Goal: Information Seeking & Learning: Learn about a topic

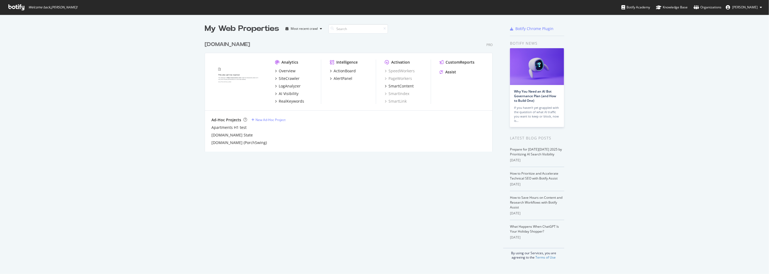
scroll to position [269, 760]
click at [285, 84] on div "LogAnalyzer" at bounding box center [290, 85] width 22 height 5
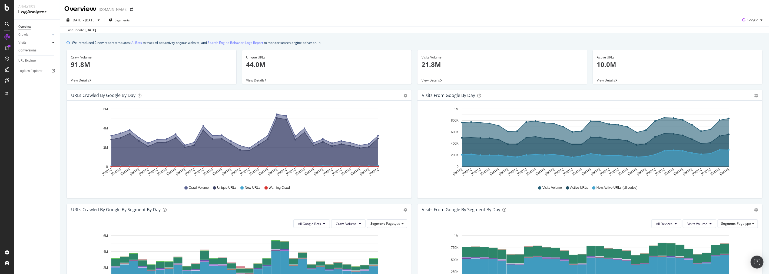
click at [53, 42] on icon at bounding box center [53, 42] width 2 height 3
click at [53, 34] on icon at bounding box center [53, 34] width 2 height 3
click at [37, 80] on link "Visits" at bounding box center [34, 80] width 32 height 6
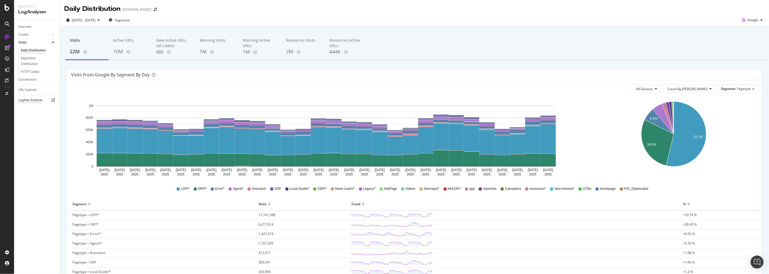
click at [34, 97] on div "Logfiles Explorer" at bounding box center [30, 100] width 24 height 6
click at [24, 87] on div "URL Explorer" at bounding box center [27, 90] width 18 height 6
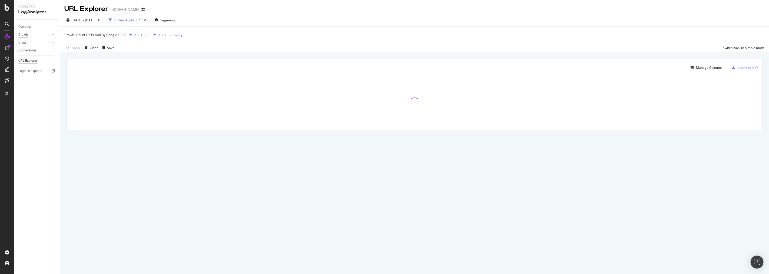
click at [19, 33] on div "Crawls" at bounding box center [23, 35] width 10 height 6
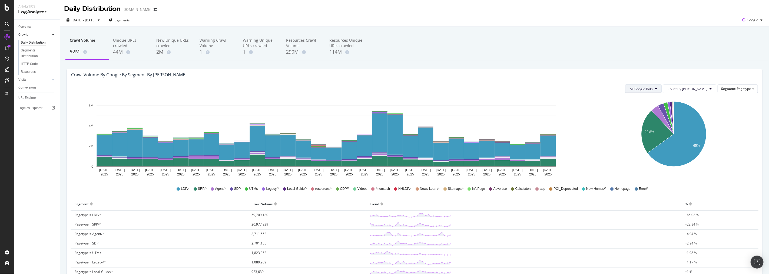
click at [647, 88] on span "All Google Bots" at bounding box center [641, 89] width 23 height 5
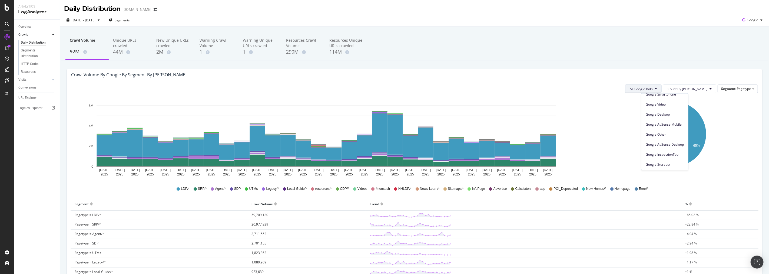
scroll to position [46, 0]
drag, startPoint x: 732, startPoint y: 117, endPoint x: 743, endPoint y: 115, distance: 10.6
click at [733, 117] on icon "22.8% 65%" at bounding box center [673, 137] width 167 height 81
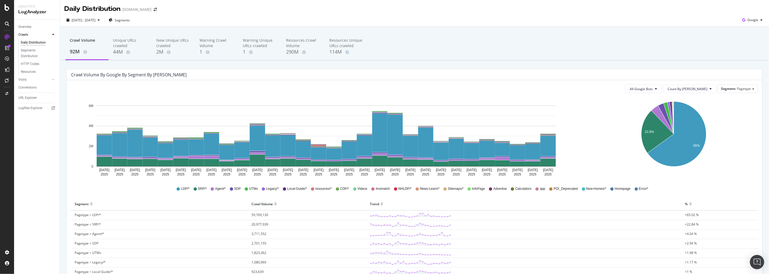
click at [758, 264] on img "Open Intercom Messenger" at bounding box center [757, 261] width 7 height 7
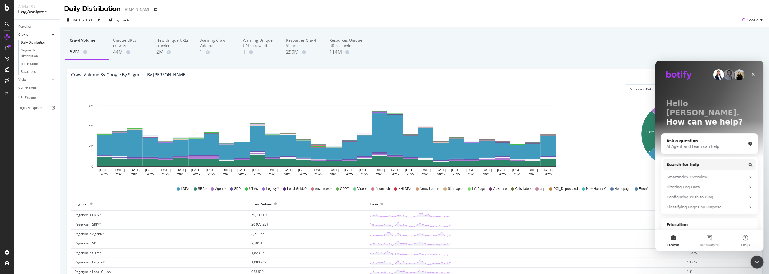
scroll to position [0, 0]
click at [712, 159] on button "Search for help" at bounding box center [709, 164] width 93 height 11
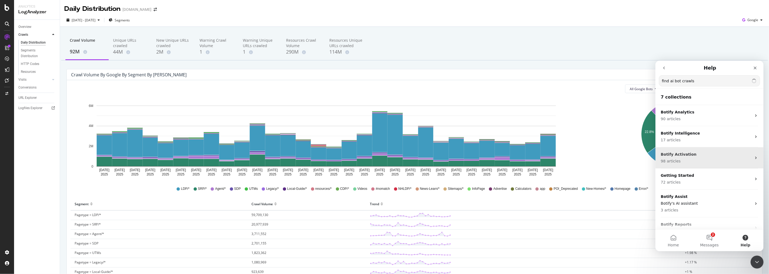
type input "find ai bot crawls"
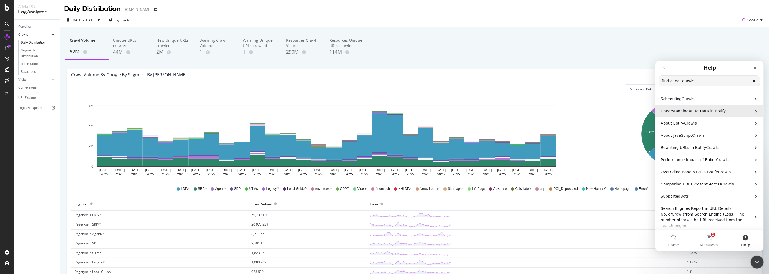
click at [754, 112] on icon "Intercom messenger" at bounding box center [756, 111] width 4 height 4
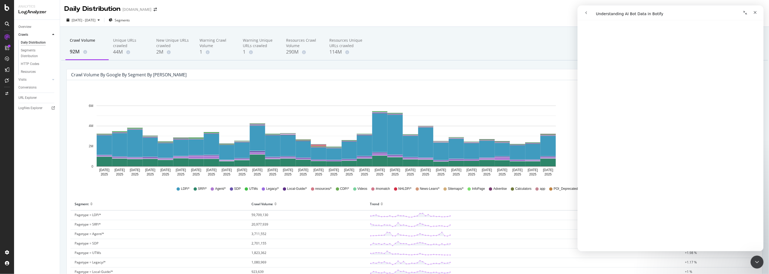
scroll to position [889, 0]
click at [23, 82] on div "CustomReports" at bounding box center [33, 82] width 27 height 5
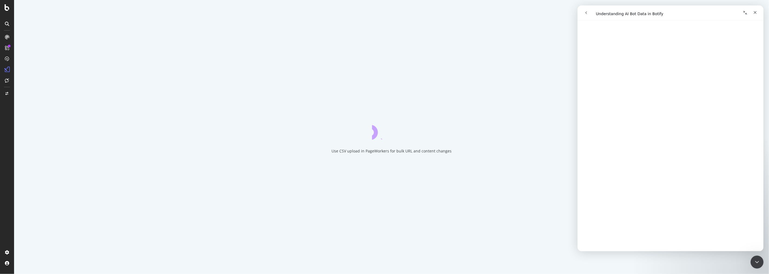
scroll to position [979, 0]
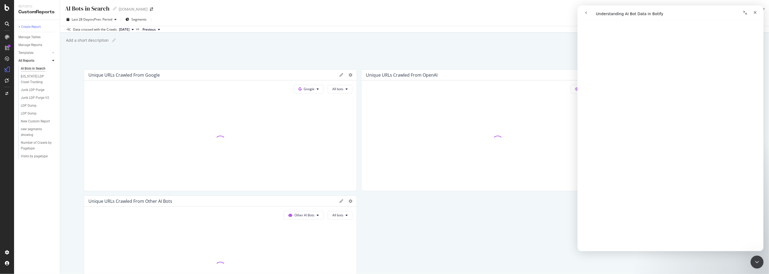
scroll to position [1009, 0]
drag, startPoint x: 544, startPoint y: 74, endPoint x: 545, endPoint y: 53, distance: 20.8
click at [544, 74] on div "Unique URLs Crawled from OpenAI" at bounding box center [490, 74] width 248 height 5
drag, startPoint x: 28, startPoint y: 2, endPoint x: 270, endPoint y: 55, distance: 247.9
click at [270, 55] on div "AI Bots in Search AI Bots in Search Homes.com Clone Schedule Email Export Delet…" at bounding box center [414, 137] width 709 height 274
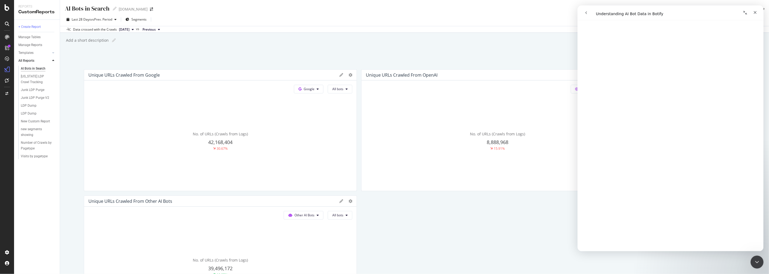
click at [265, 59] on div "AI Bots in Search AI Bots in Search Homes.com Clone Schedule Email Export Delet…" at bounding box center [414, 137] width 709 height 274
drag, startPoint x: 735, startPoint y: 7, endPoint x: 668, endPoint y: 6, distance: 67.6
click at [668, 6] on nav "Intercom messenger" at bounding box center [670, 12] width 186 height 15
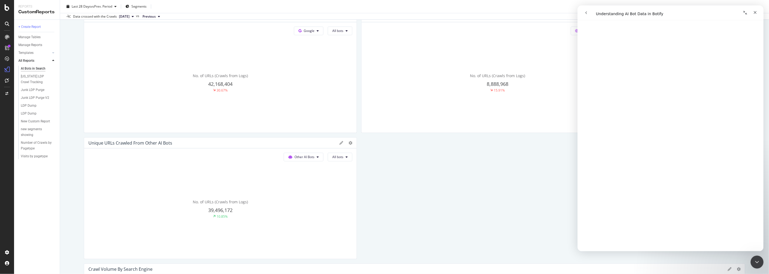
scroll to position [60, 0]
click at [310, 153] on span "Other AI Bots" at bounding box center [305, 155] width 20 height 5
click at [307, 184] on span "OpenAI" at bounding box center [305, 185] width 21 height 5
click at [341, 155] on span "All bots" at bounding box center [337, 155] width 11 height 5
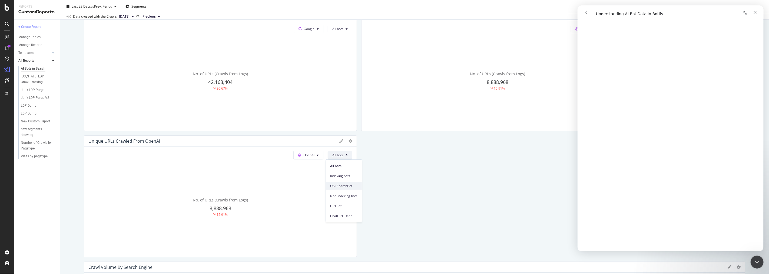
click at [357, 185] on span "OAI-SearchBot" at bounding box center [343, 185] width 27 height 5
click at [341, 139] on div at bounding box center [345, 140] width 13 height 5
click at [339, 139] on icon at bounding box center [341, 141] width 4 height 4
click at [320, 235] on div "Cancel" at bounding box center [323, 232] width 14 height 6
click at [329, 154] on span "OAI-SearchBot" at bounding box center [332, 155] width 22 height 5
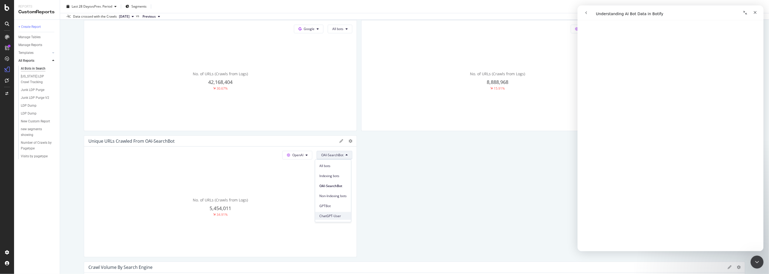
click at [331, 215] on span "ChatGPT-User" at bounding box center [332, 215] width 27 height 5
click at [333, 154] on span "ChatGPT-User" at bounding box center [333, 155] width 22 height 5
click at [331, 206] on span "GPTBot" at bounding box center [334, 205] width 27 height 5
click at [339, 156] on span "GPTBot" at bounding box center [337, 155] width 11 height 5
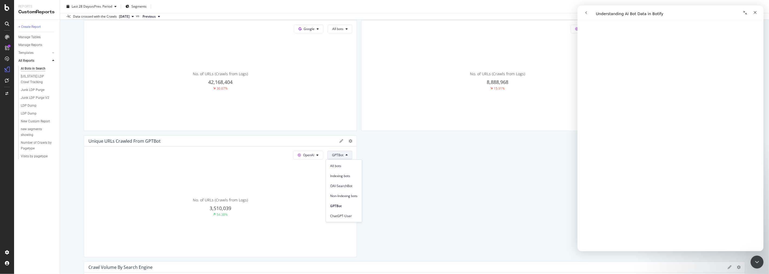
scroll to position [528, 0]
click at [345, 219] on div "ChatGPT-User" at bounding box center [344, 216] width 36 height 8
click at [344, 152] on button "ChatGPT-User" at bounding box center [334, 155] width 35 height 9
click at [306, 158] on button "OpenAI" at bounding box center [298, 155] width 30 height 9
click at [306, 195] on span "Other AI Bots" at bounding box center [305, 195] width 20 height 5
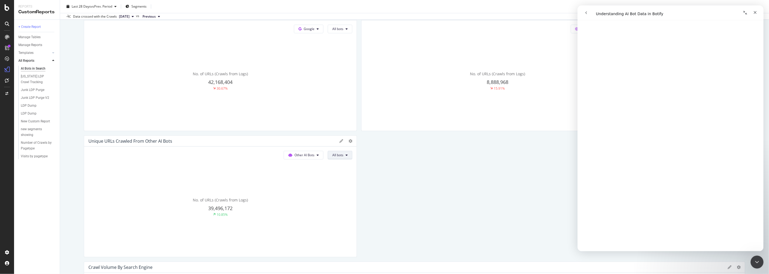
click at [346, 155] on icon at bounding box center [347, 154] width 2 height 3
click at [344, 185] on span "PerplexityBot" at bounding box center [345, 185] width 30 height 5
click at [340, 154] on span "PerplexityBot" at bounding box center [333, 155] width 20 height 5
click at [328, 223] on span "Perplexity-User" at bounding box center [336, 225] width 30 height 5
click at [342, 154] on button "Perplexity-User" at bounding box center [334, 155] width 37 height 9
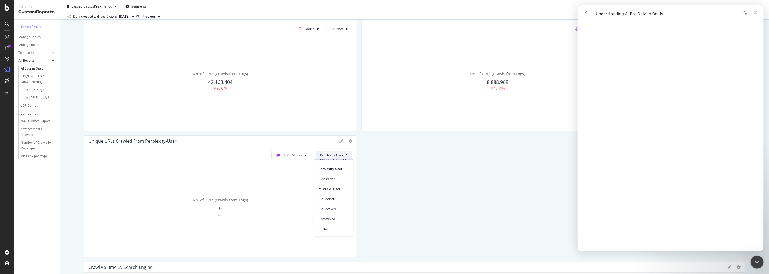
scroll to position [60, 0]
click at [333, 212] on div "AnthropicAI" at bounding box center [333, 216] width 39 height 8
click at [333, 155] on span "AnthropicAI" at bounding box center [335, 155] width 18 height 5
click at [343, 177] on span "ClaudeBot" at bounding box center [339, 179] width 30 height 5
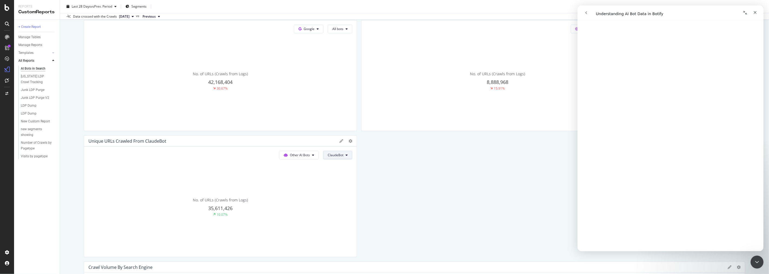
click at [338, 154] on span "ClaudeBot" at bounding box center [336, 155] width 16 height 5
click at [342, 188] on span "ClaudeWeb" at bounding box center [341, 189] width 30 height 5
click at [341, 155] on span "ClaudeWeb" at bounding box center [334, 155] width 17 height 5
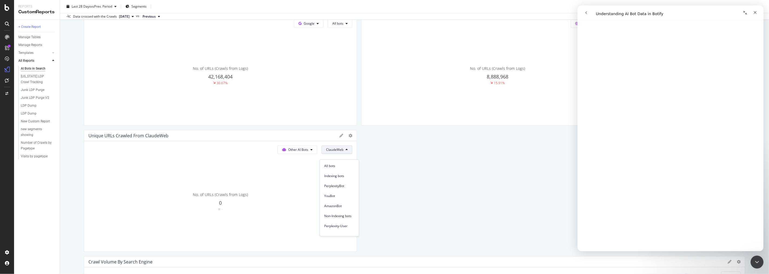
scroll to position [60, 0]
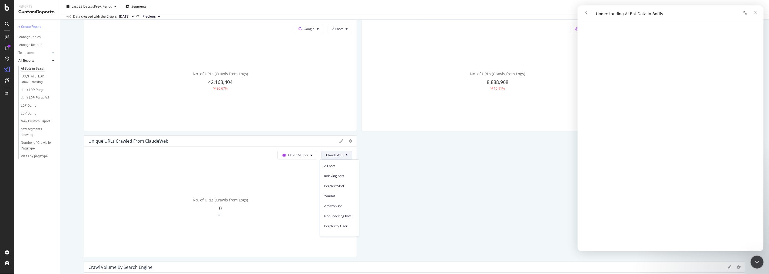
click at [335, 156] on span "ClaudeWeb" at bounding box center [334, 155] width 17 height 5
click at [309, 157] on button "Other AI Bots" at bounding box center [298, 155] width 40 height 9
click at [306, 185] on span "OpenAI" at bounding box center [299, 185] width 21 height 5
click at [339, 156] on span "All bots" at bounding box center [337, 155] width 11 height 5
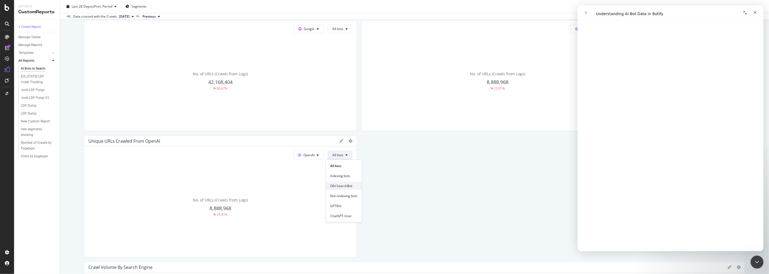
click at [339, 185] on span "OAI-SearchBot" at bounding box center [343, 185] width 27 height 5
click at [336, 153] on span "OAI-SearchBot" at bounding box center [332, 155] width 22 height 5
click at [326, 209] on div "GPTBot" at bounding box center [333, 206] width 36 height 8
click at [342, 151] on button "GPTBot" at bounding box center [340, 155] width 25 height 9
click at [341, 214] on span "ChatGPT-User" at bounding box center [343, 215] width 27 height 5
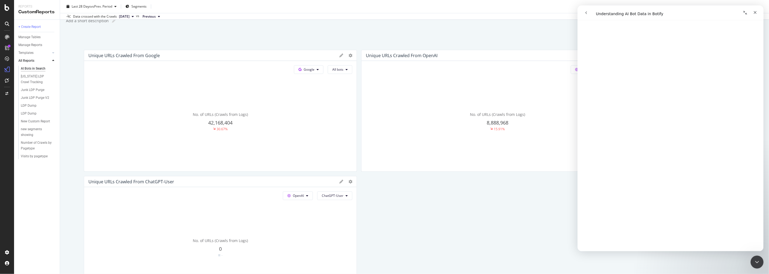
scroll to position [0, 0]
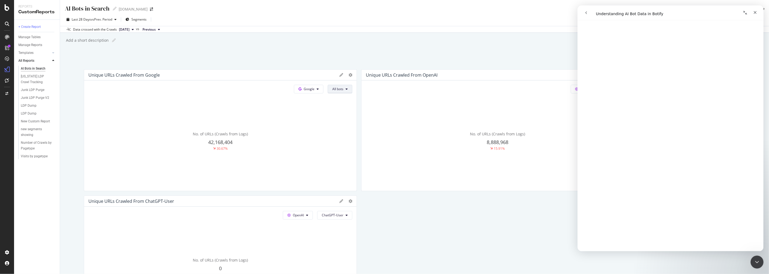
click at [342, 90] on button "All bots" at bounding box center [340, 89] width 25 height 9
click at [317, 90] on button "Google" at bounding box center [308, 89] width 29 height 9
click at [312, 122] on span "OpenAI" at bounding box center [315, 119] width 20 height 5
click at [337, 92] on button "All bots" at bounding box center [340, 89] width 25 height 9
click at [342, 149] on span "ChatGPT-User" at bounding box center [343, 149] width 27 height 5
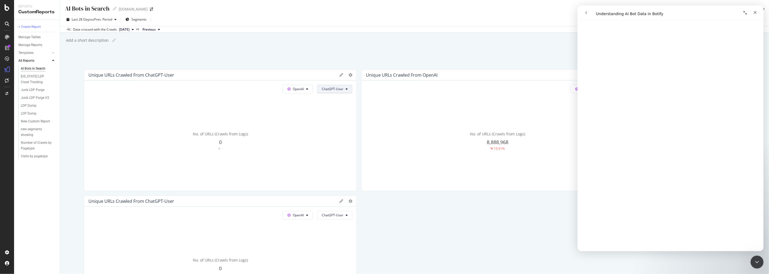
click at [346, 90] on icon at bounding box center [347, 88] width 2 height 3
click at [334, 140] on span "GPTBot" at bounding box center [334, 139] width 27 height 5
click at [333, 215] on span "ChatGPT-User" at bounding box center [333, 215] width 22 height 5
click at [335, 173] on span "OAI-SearchBot" at bounding box center [334, 174] width 27 height 5
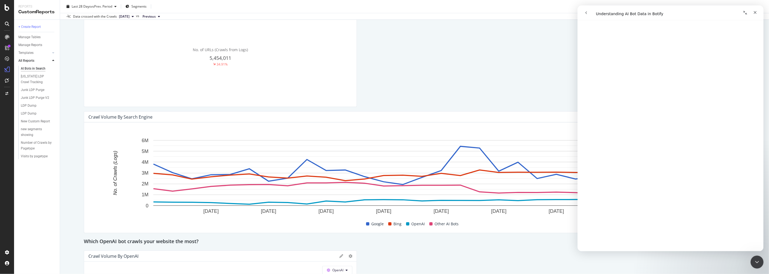
scroll to position [240, 0]
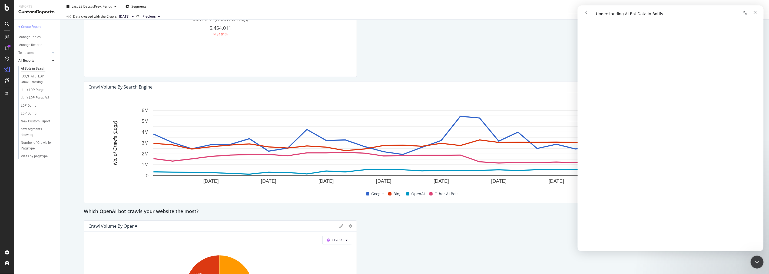
click at [723, 10] on div "Intercom messenger" at bounding box center [716, 13] width 87 height 10
click at [758, 14] on div "Close" at bounding box center [755, 13] width 10 height 10
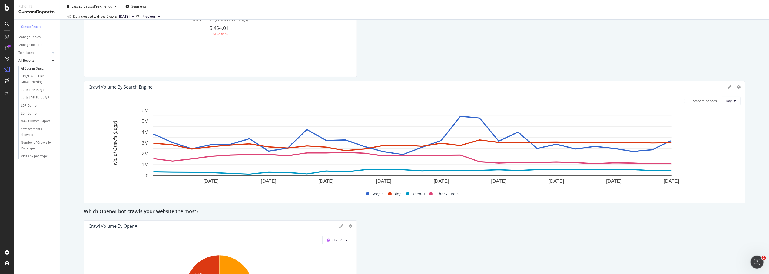
scroll to position [0, 0]
click at [734, 101] on icon at bounding box center [735, 100] width 2 height 3
click at [726, 123] on span "Week" at bounding box center [727, 121] width 10 height 5
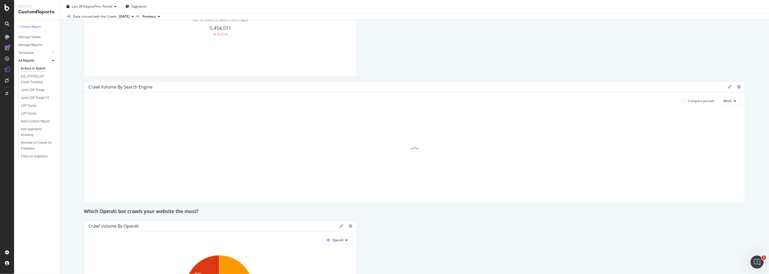
click at [728, 86] on icon at bounding box center [730, 87] width 4 height 4
click at [737, 86] on icon at bounding box center [739, 87] width 4 height 4
click at [710, 175] on div "Cancel" at bounding box center [712, 178] width 14 height 6
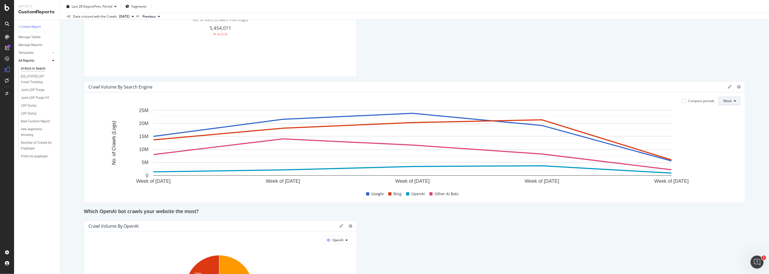
click at [729, 101] on button "Week" at bounding box center [730, 101] width 22 height 9
click at [722, 110] on span "Day" at bounding box center [724, 111] width 10 height 5
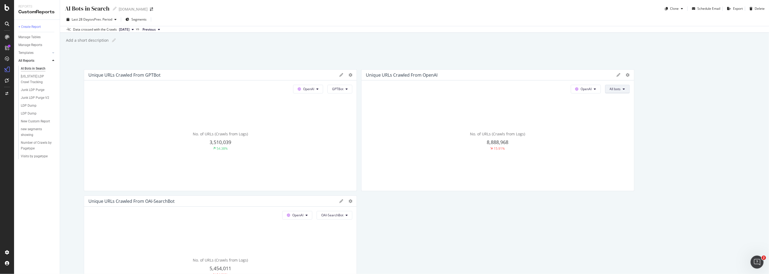
click at [622, 91] on button "All bots" at bounding box center [617, 89] width 25 height 9
click at [612, 150] on span "ChatGPT-User" at bounding box center [619, 149] width 27 height 5
click at [139, 21] on span "Segments" at bounding box center [138, 19] width 15 height 5
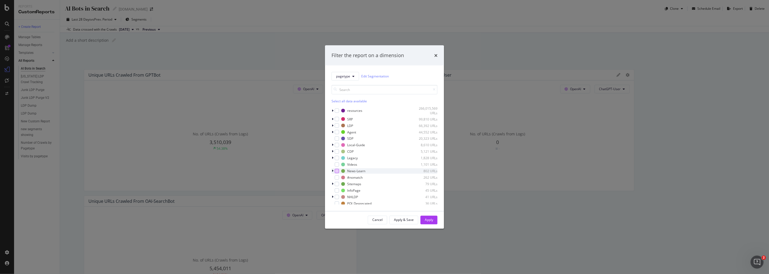
click at [336, 170] on div "modal" at bounding box center [337, 171] width 4 height 4
click at [435, 222] on button "Apply" at bounding box center [429, 219] width 17 height 9
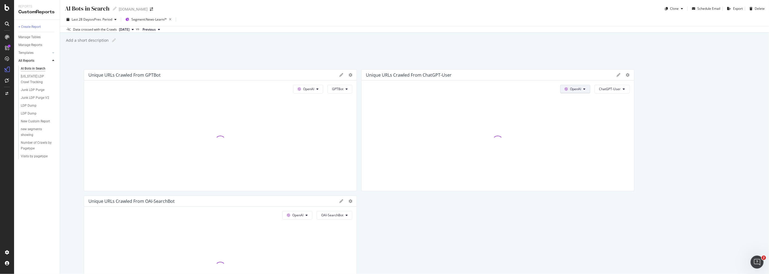
click at [570, 91] on span "OpenAI" at bounding box center [575, 89] width 11 height 5
click at [567, 128] on span at bounding box center [565, 130] width 6 height 6
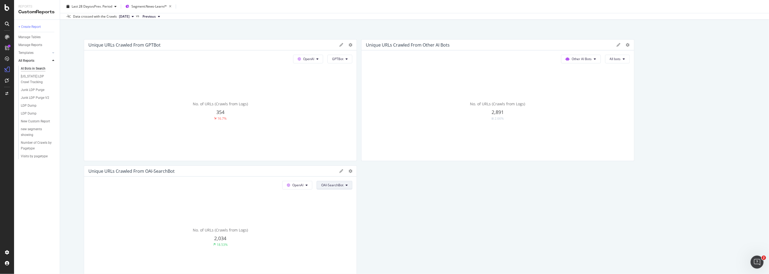
click at [334, 186] on span "OAI-SearchBot" at bounding box center [332, 185] width 22 height 5
click at [610, 59] on span "All bots" at bounding box center [615, 59] width 11 height 5
click at [611, 88] on span "PerplexityBot" at bounding box center [621, 89] width 30 height 5
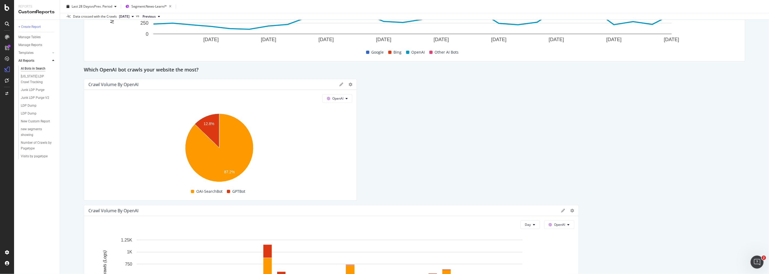
scroll to position [391, 0]
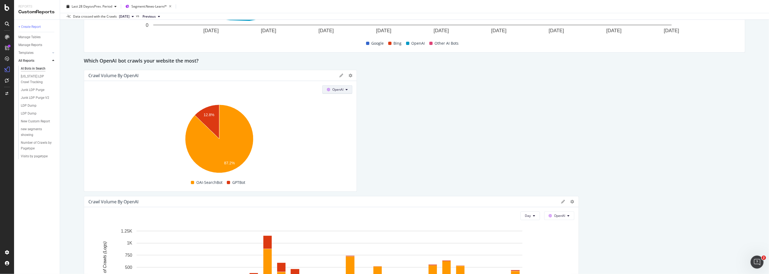
click at [333, 91] on span "OpenAI" at bounding box center [337, 89] width 11 height 5
click at [340, 132] on span "Other AI Bots" at bounding box center [343, 130] width 20 height 5
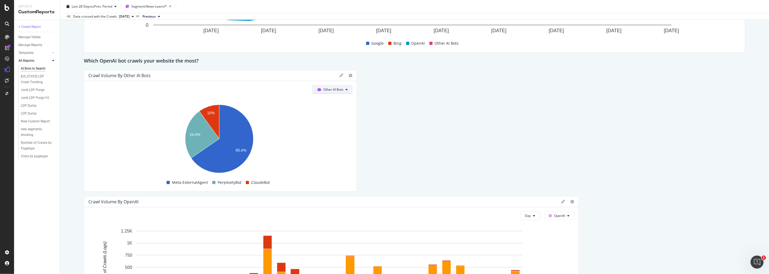
click at [344, 87] on button "Other AI Bots" at bounding box center [333, 89] width 40 height 9
click at [339, 120] on span "OpenAI" at bounding box center [334, 120] width 21 height 5
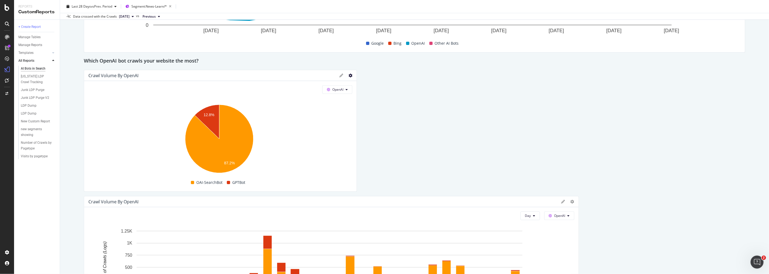
click at [349, 74] on icon at bounding box center [351, 76] width 4 height 4
click at [435, 166] on span "AI Bots in Search" at bounding box center [434, 164] width 48 height 5
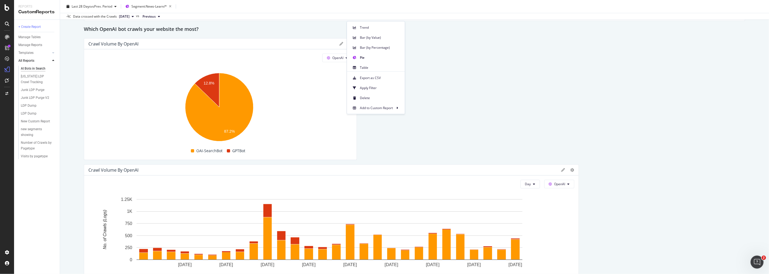
scroll to position [451, 0]
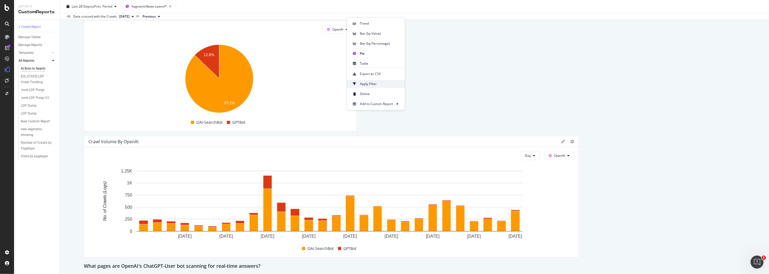
click at [378, 85] on span "Apply Filter" at bounding box center [380, 83] width 41 height 5
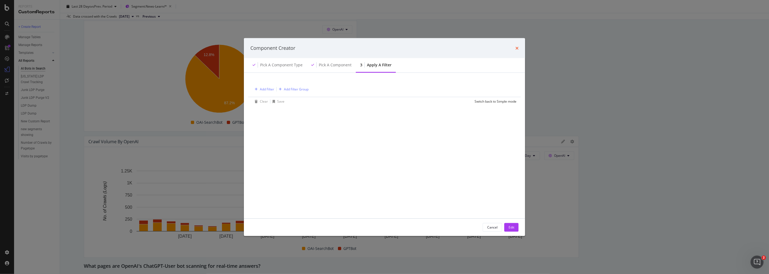
click at [517, 47] on icon "times" at bounding box center [517, 48] width 3 height 4
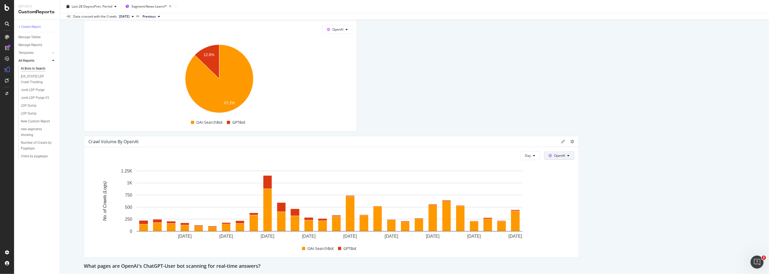
click at [549, 156] on icon at bounding box center [550, 155] width 3 height 3
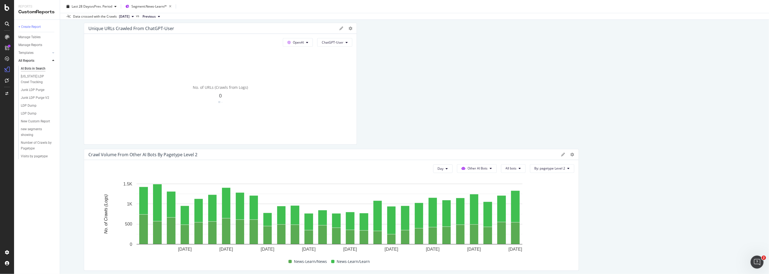
scroll to position [691, 0]
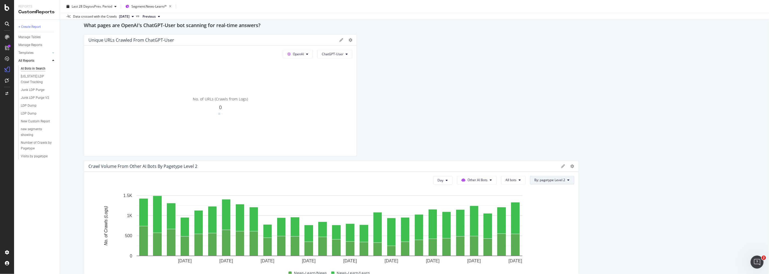
click at [548, 177] on button "By: pagetype Level 2" at bounding box center [552, 180] width 44 height 9
click at [590, 199] on icon at bounding box center [590, 199] width 2 height 3
click at [535, 209] on div at bounding box center [536, 209] width 3 height 5
click at [639, 164] on div "Unique URLs Crawled from GPTBot OpenAI GPTBot No. of URLs (Crawls from Logs) 35…" at bounding box center [415, 151] width 662 height 1547
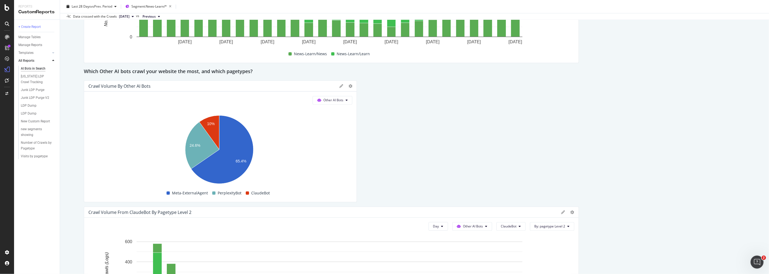
scroll to position [932, 0]
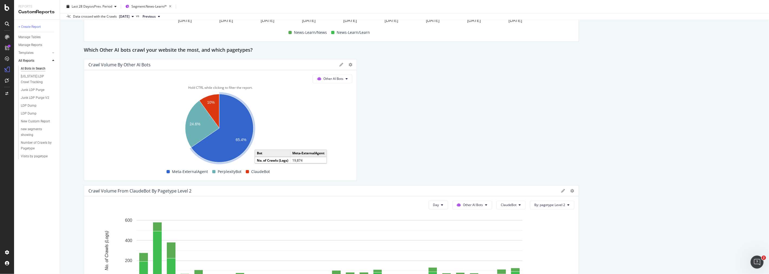
click at [229, 134] on icon "A chart." at bounding box center [222, 128] width 62 height 68
click at [206, 100] on icon "A chart." at bounding box center [209, 111] width 20 height 34
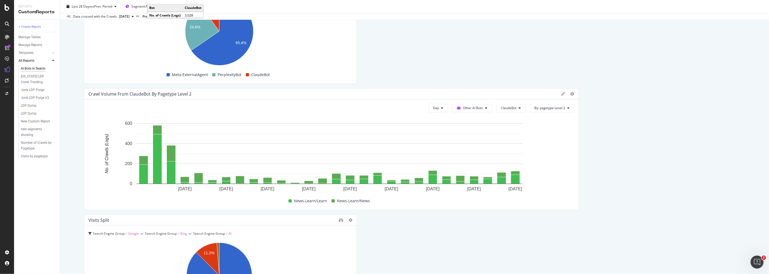
scroll to position [1052, 0]
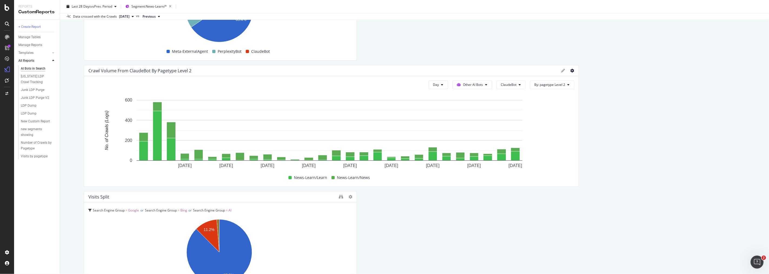
click at [571, 71] on icon at bounding box center [573, 71] width 4 height 4
click at [433, 85] on span "Day" at bounding box center [436, 84] width 6 height 5
click at [434, 104] on span "Week" at bounding box center [435, 105] width 10 height 5
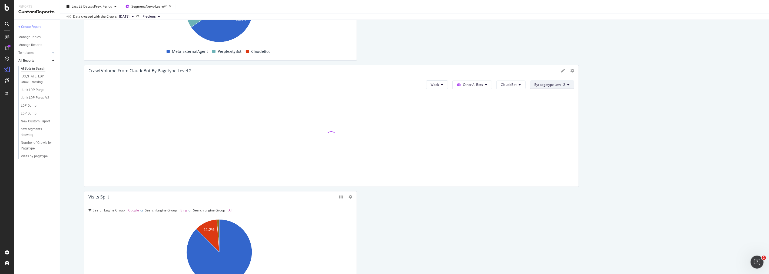
click at [549, 87] on button "By: pagetype Level 2" at bounding box center [552, 84] width 44 height 9
click at [554, 102] on div "Select a Segment" at bounding box center [544, 103] width 27 height 5
click at [431, 84] on span "Week" at bounding box center [435, 84] width 8 height 5
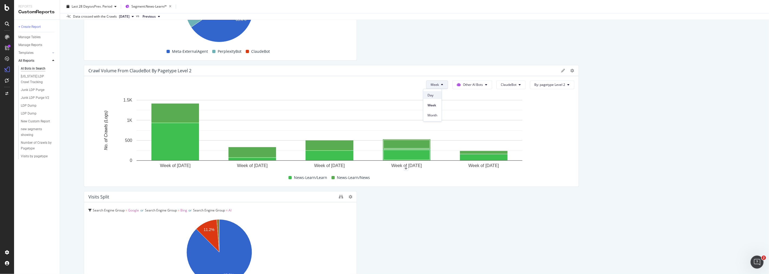
click at [429, 96] on span "Day" at bounding box center [433, 95] width 10 height 5
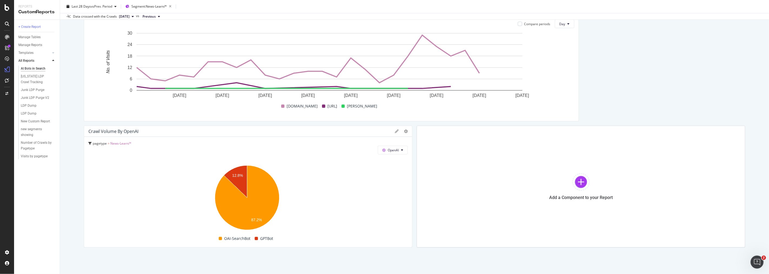
scroll to position [1385, 0]
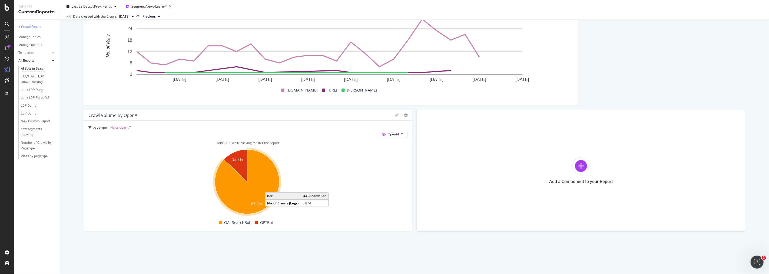
drag, startPoint x: 227, startPoint y: 203, endPoint x: 255, endPoint y: 196, distance: 28.2
click at [255, 196] on icon "A chart." at bounding box center [247, 181] width 64 height 64
click at [232, 156] on icon "A chart." at bounding box center [235, 165] width 23 height 32
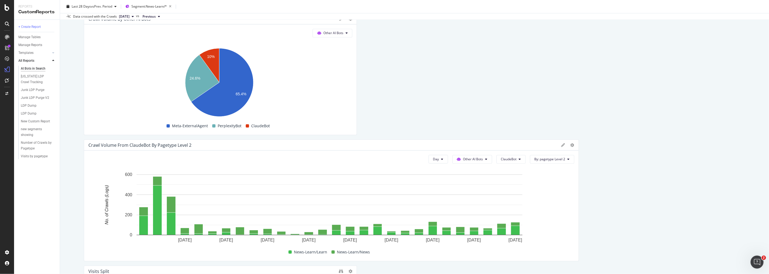
scroll to position [934, 0]
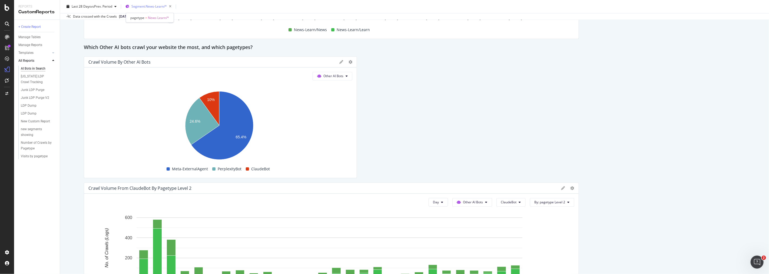
click at [158, 5] on span "Segment: News-Learn/*" at bounding box center [148, 6] width 35 height 5
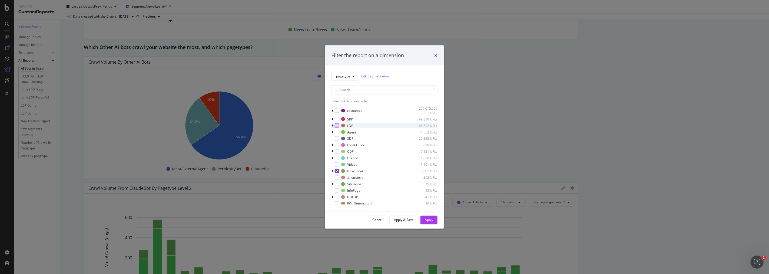
click at [336, 123] on div "modal" at bounding box center [337, 125] width 4 height 4
click at [337, 171] on icon "modal" at bounding box center [337, 171] width 2 height 3
click at [432, 218] on div "Apply" at bounding box center [429, 219] width 8 height 5
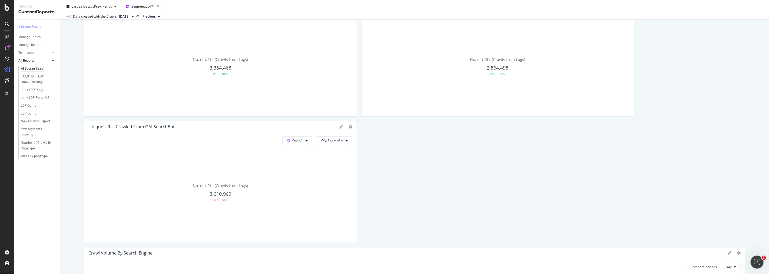
scroll to position [60, 0]
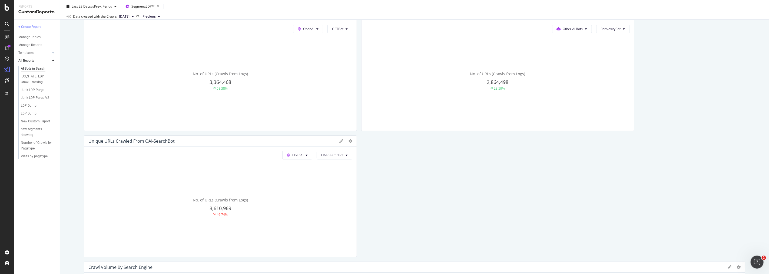
click at [130, 17] on span "2025 Oct. 5th" at bounding box center [124, 16] width 11 height 5
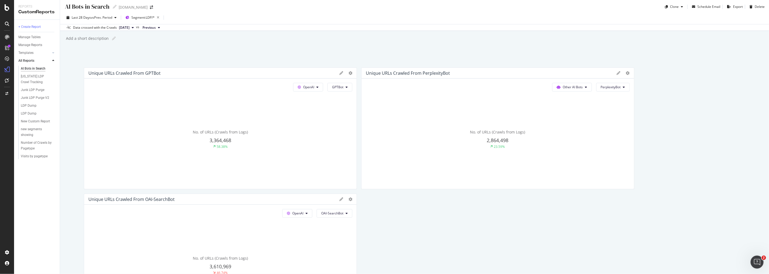
scroll to position [0, 0]
click at [156, 28] on span "Previous" at bounding box center [149, 29] width 13 height 5
click at [288, 49] on div "AI Bots in Search AI Bots in Search Homes.com Clone Schedule Email Export Delet…" at bounding box center [414, 137] width 709 height 274
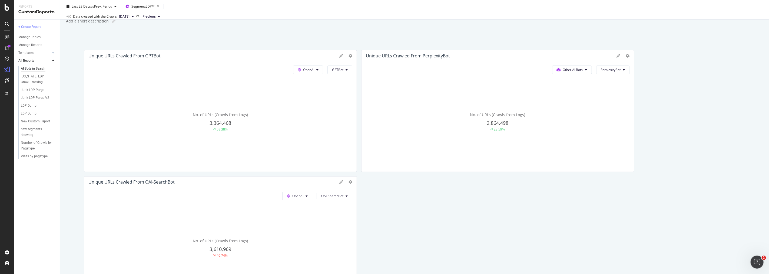
scroll to position [30, 0]
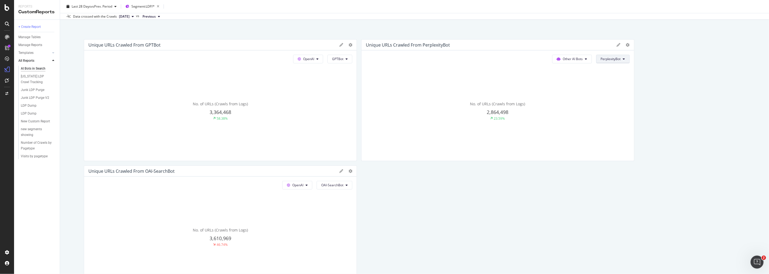
click at [619, 55] on button "PerplexityBot" at bounding box center [613, 59] width 34 height 9
click at [329, 187] on span "OAI-SearchBot" at bounding box center [332, 185] width 22 height 5
click at [335, 248] on div "ChatGPT-User" at bounding box center [333, 246] width 36 height 8
